Goal: Information Seeking & Learning: Learn about a topic

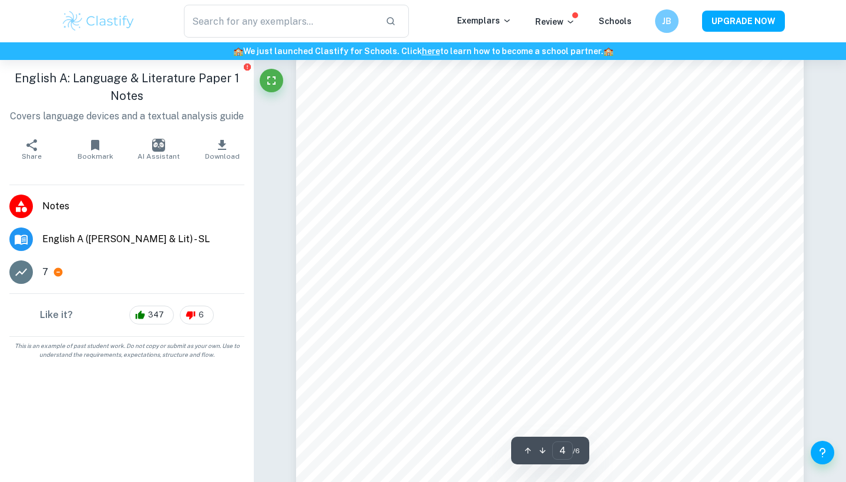
scroll to position [2356, 0]
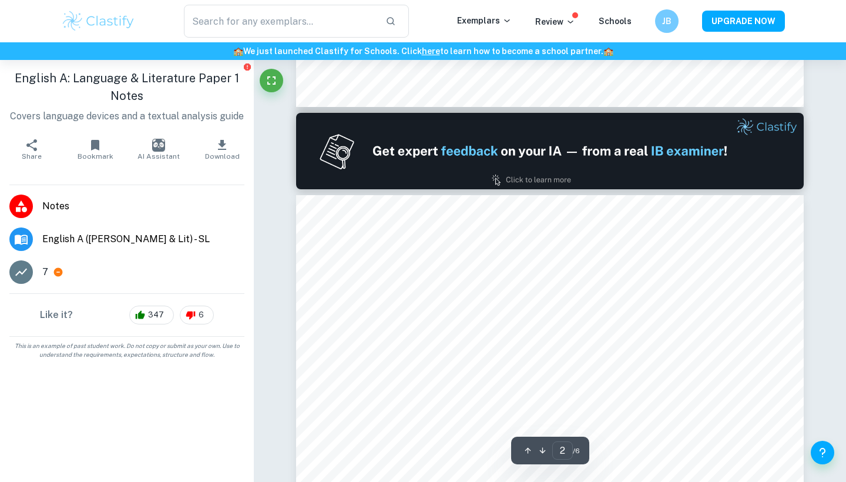
type input "1"
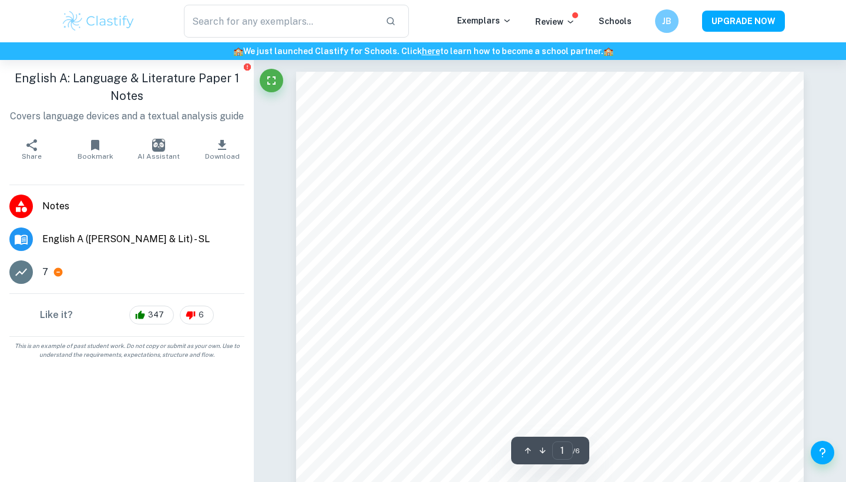
scroll to position [0, 0]
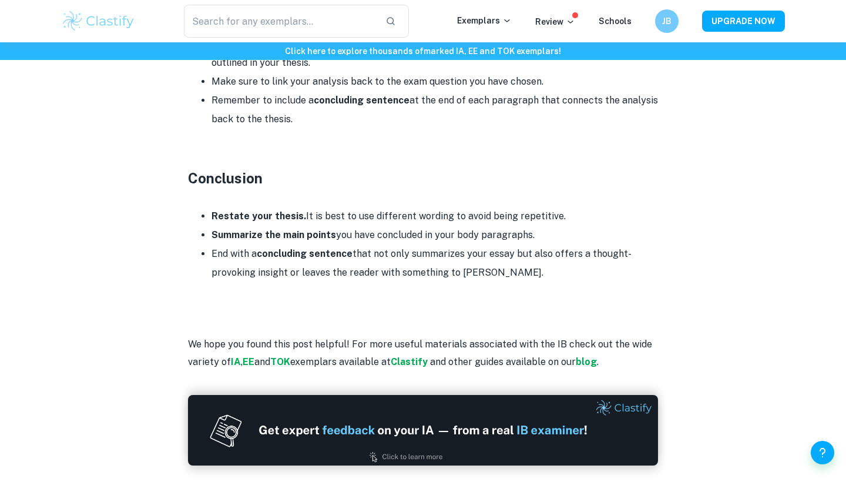
scroll to position [1646, 0]
